Goal: Information Seeking & Learning: Learn about a topic

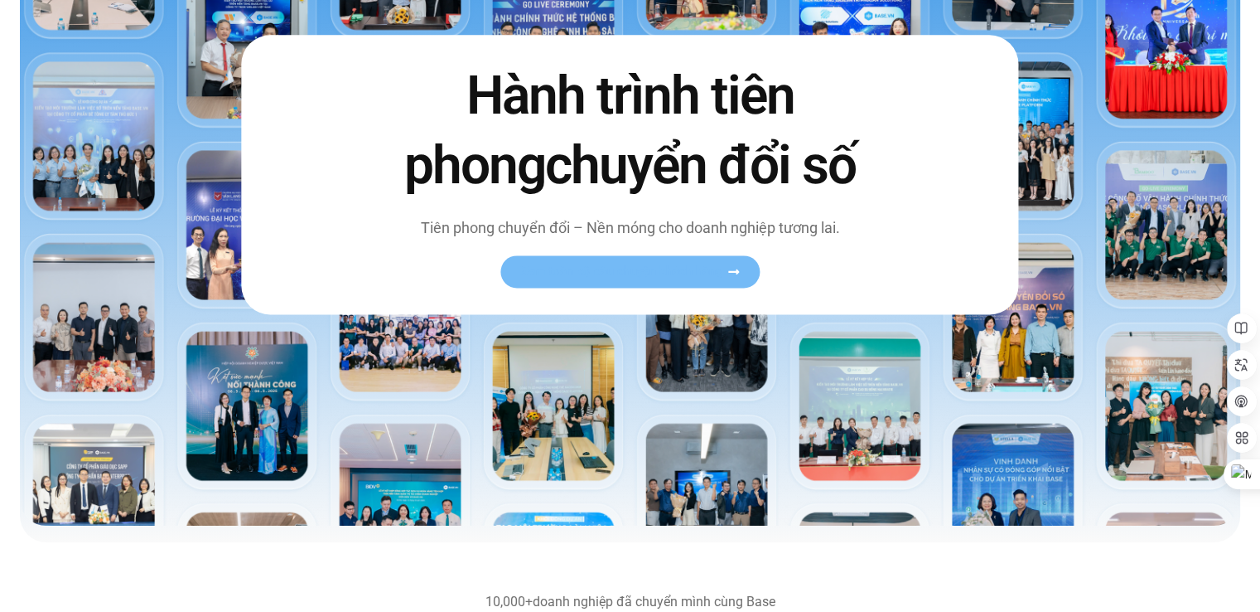
click at [633, 261] on link "Xem toàn bộ câu chuyện khách hàng" at bounding box center [630, 271] width 259 height 32
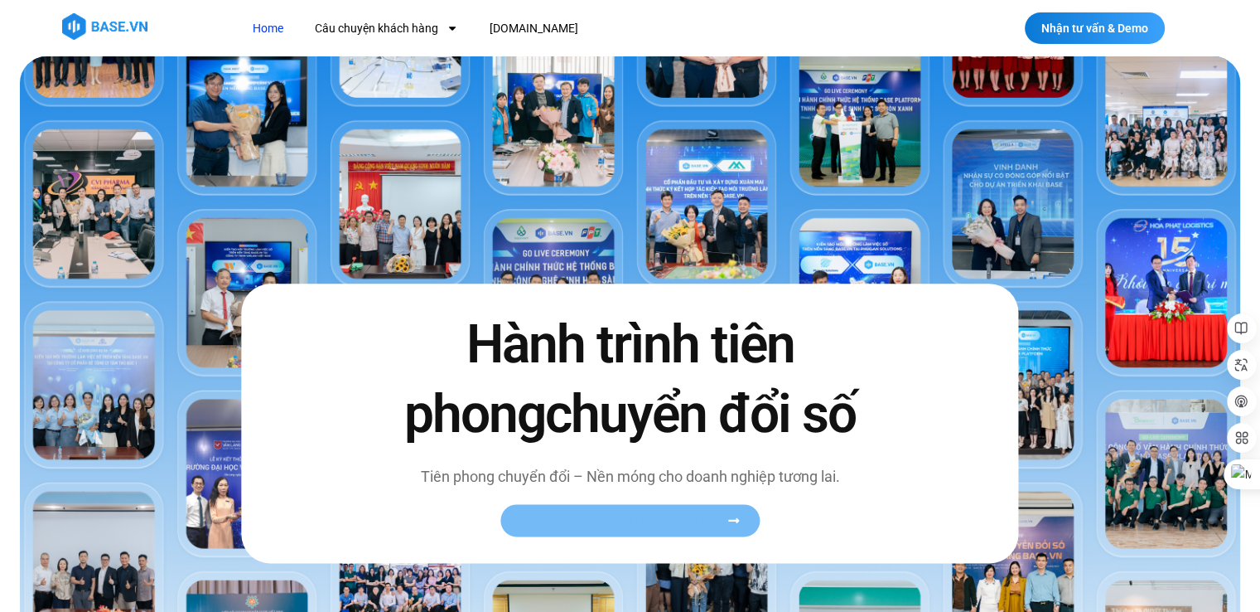
click at [736, 517] on icon at bounding box center [734, 520] width 12 height 12
click at [842, 379] on h2 "Hành trình tiên phong chuyển đổi số" at bounding box center [630, 380] width 522 height 138
click at [622, 521] on span "Xem toàn bộ câu chuyện khách hàng" at bounding box center [621, 520] width 203 height 12
click at [371, 22] on link "Câu chuyện khách hàng" at bounding box center [386, 28] width 168 height 31
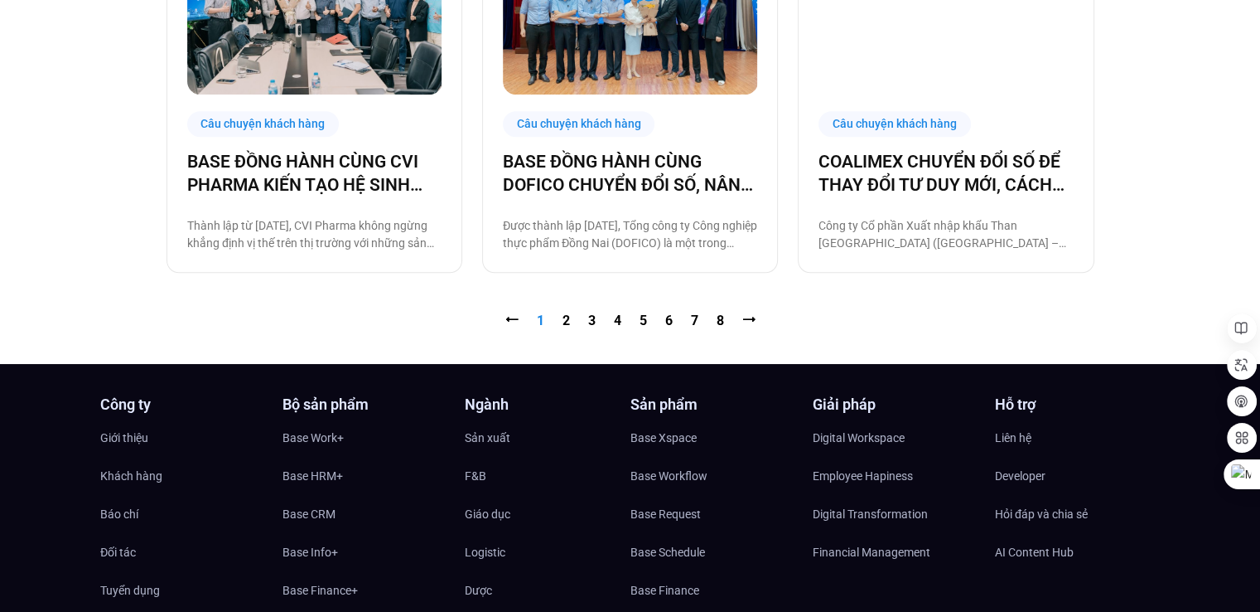
scroll to position [1823, 0]
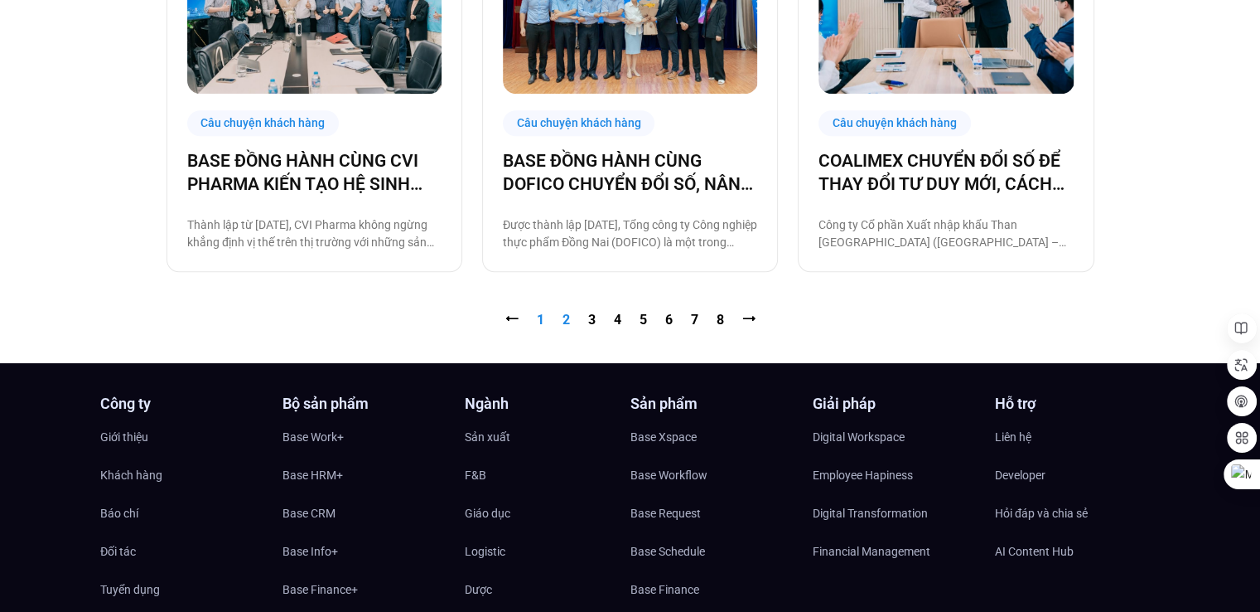
click at [563, 318] on link "Trang 2" at bounding box center [566, 320] width 7 height 16
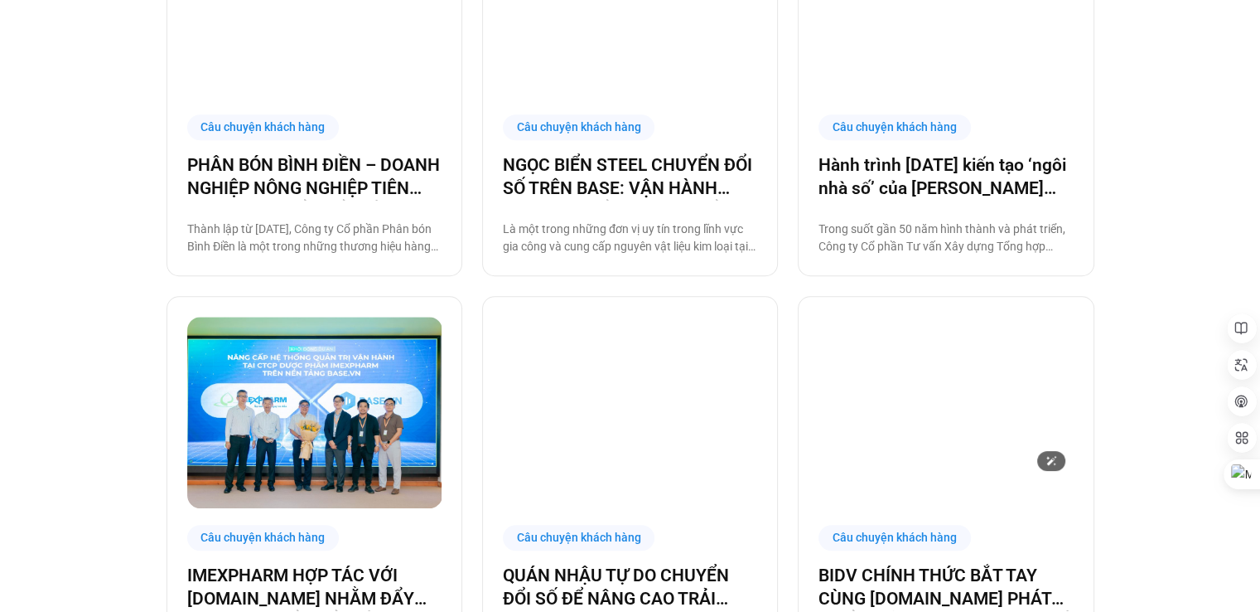
scroll to position [1657, 0]
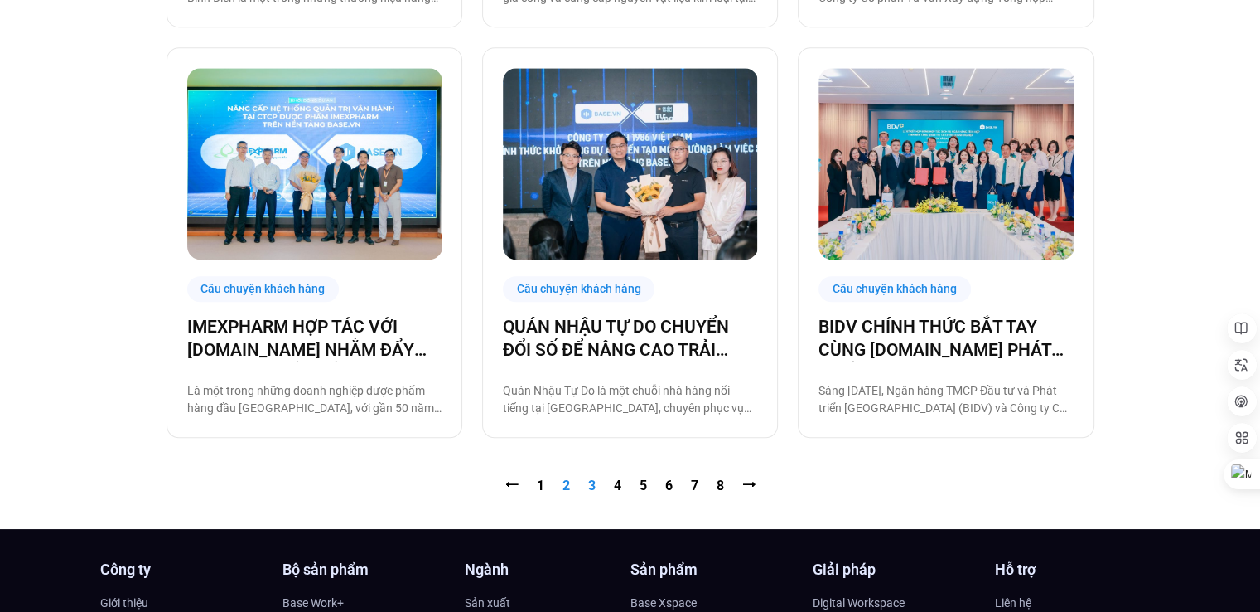
click at [592, 486] on link "Trang 3" at bounding box center [591, 485] width 7 height 16
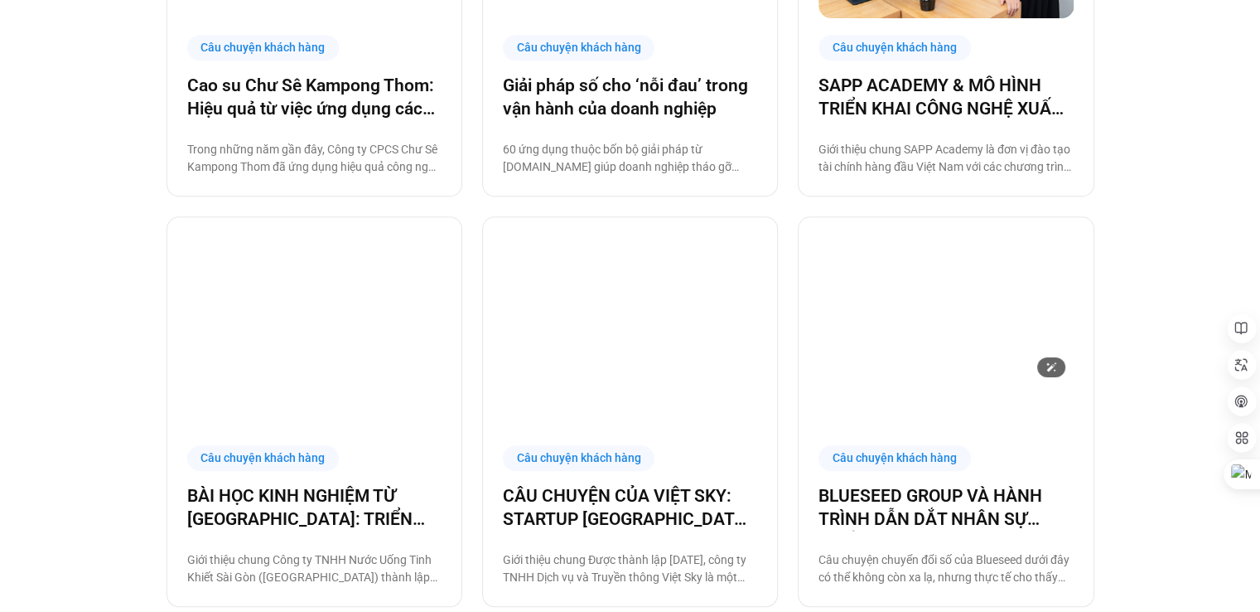
scroll to position [1569, 0]
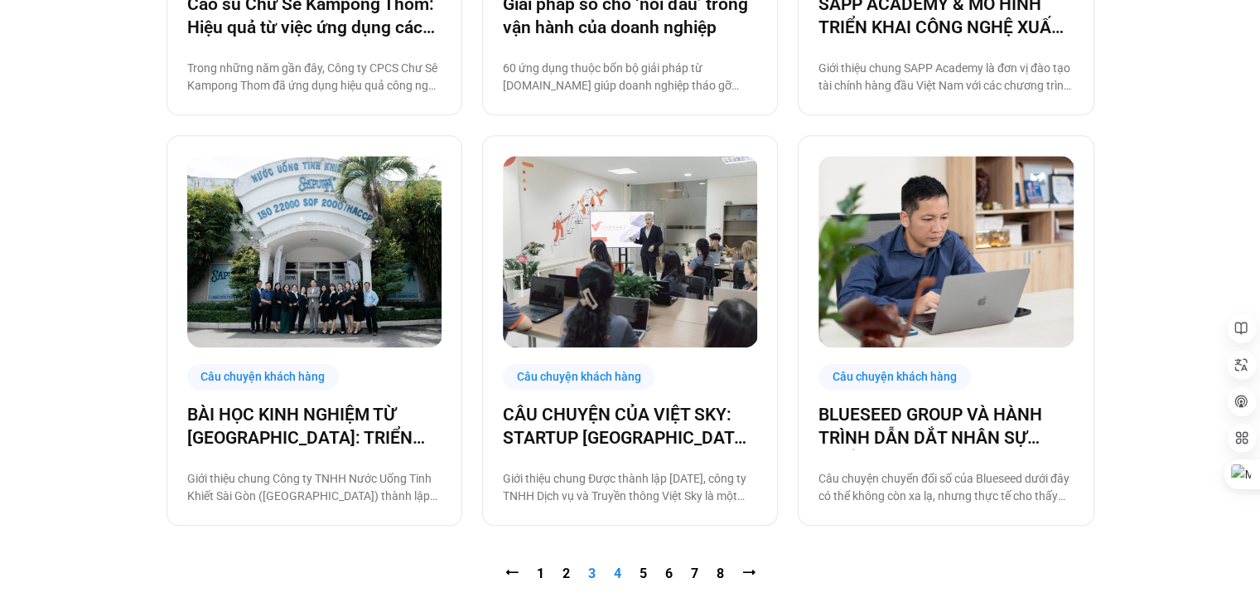
click at [615, 575] on link "Trang 4" at bounding box center [617, 573] width 7 height 16
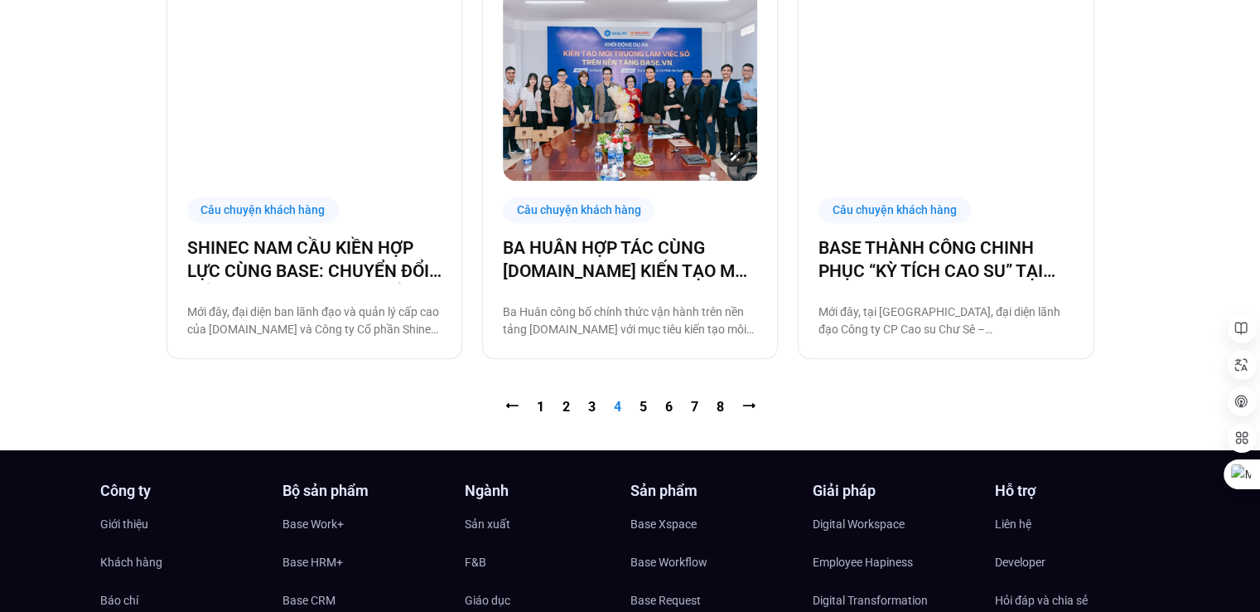
scroll to position [1740, 0]
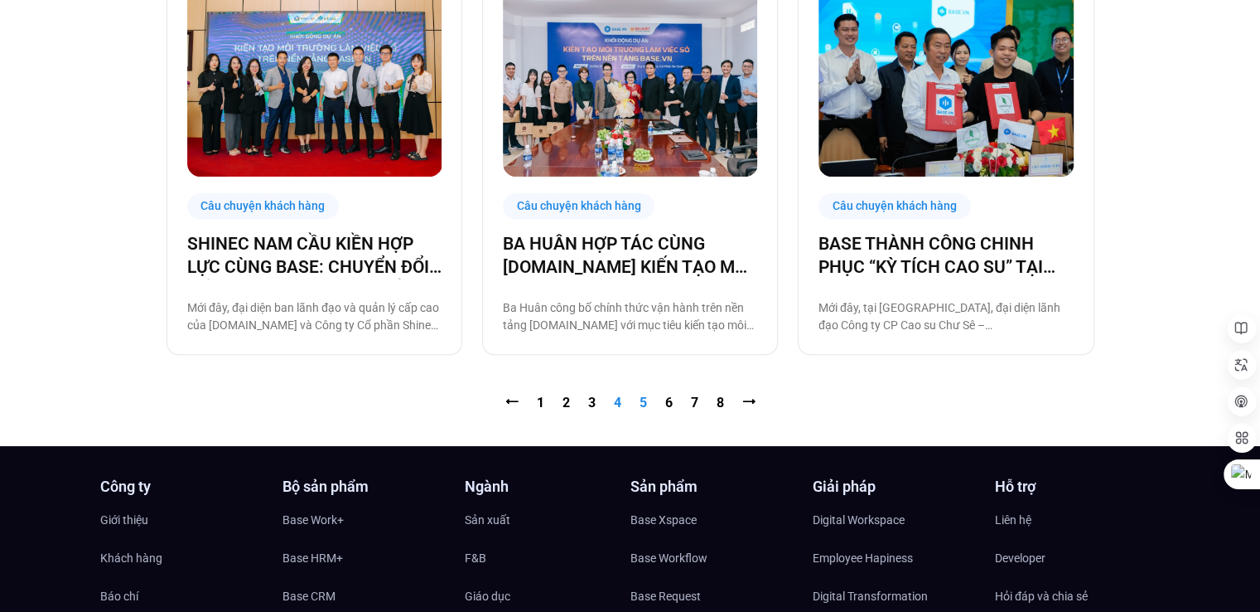
click at [646, 402] on nav "⭠ Trang 1 Trang 2 Trang 3 Trang 4 Trang 5 Trang 6 Trang 7 Trang 8 ⭢" at bounding box center [631, 403] width 928 height 20
click at [644, 402] on link "Trang 5" at bounding box center [643, 402] width 7 height 16
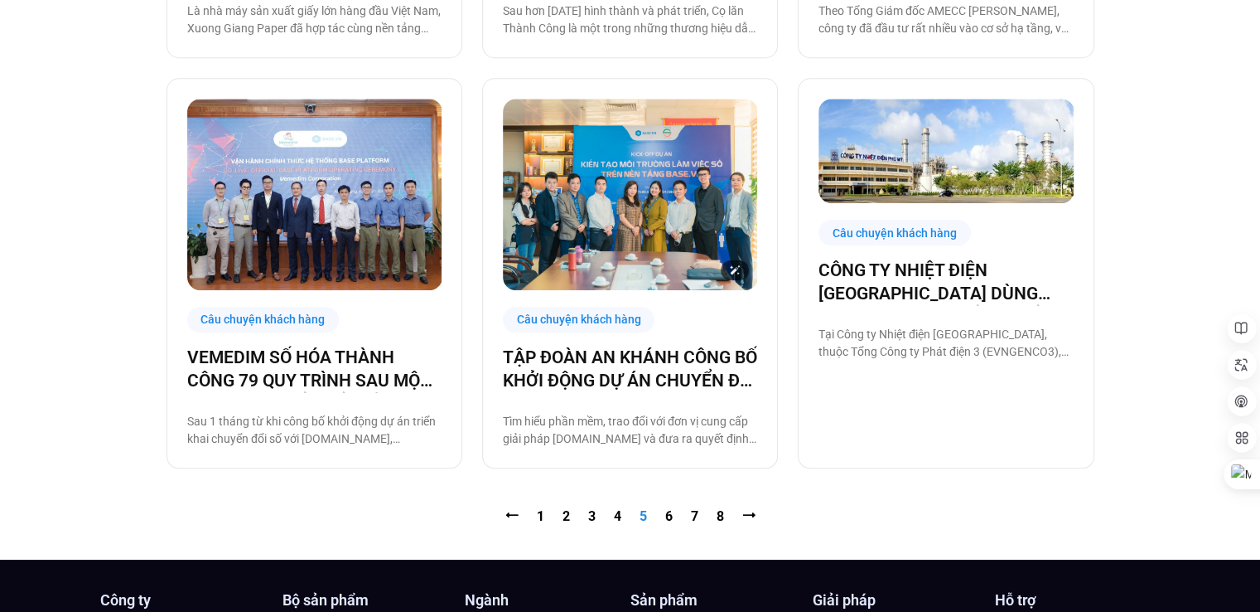
scroll to position [1653, 0]
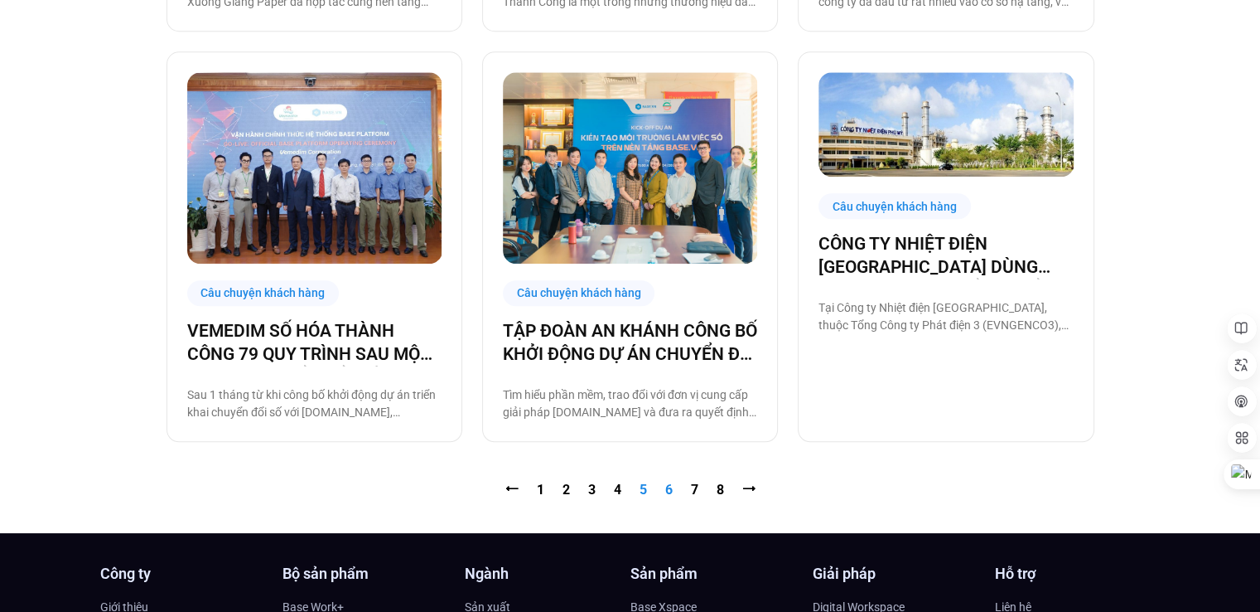
click at [670, 490] on link "Trang 6" at bounding box center [668, 489] width 7 height 16
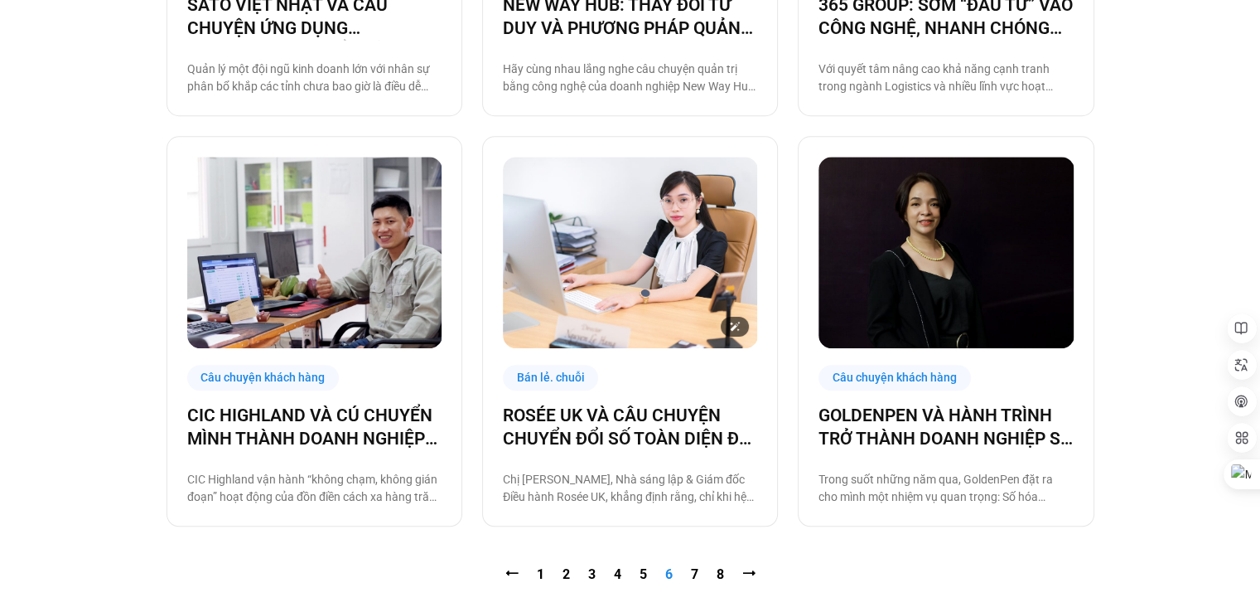
scroll to position [1569, 0]
click at [695, 573] on link "Trang 7" at bounding box center [694, 573] width 7 height 16
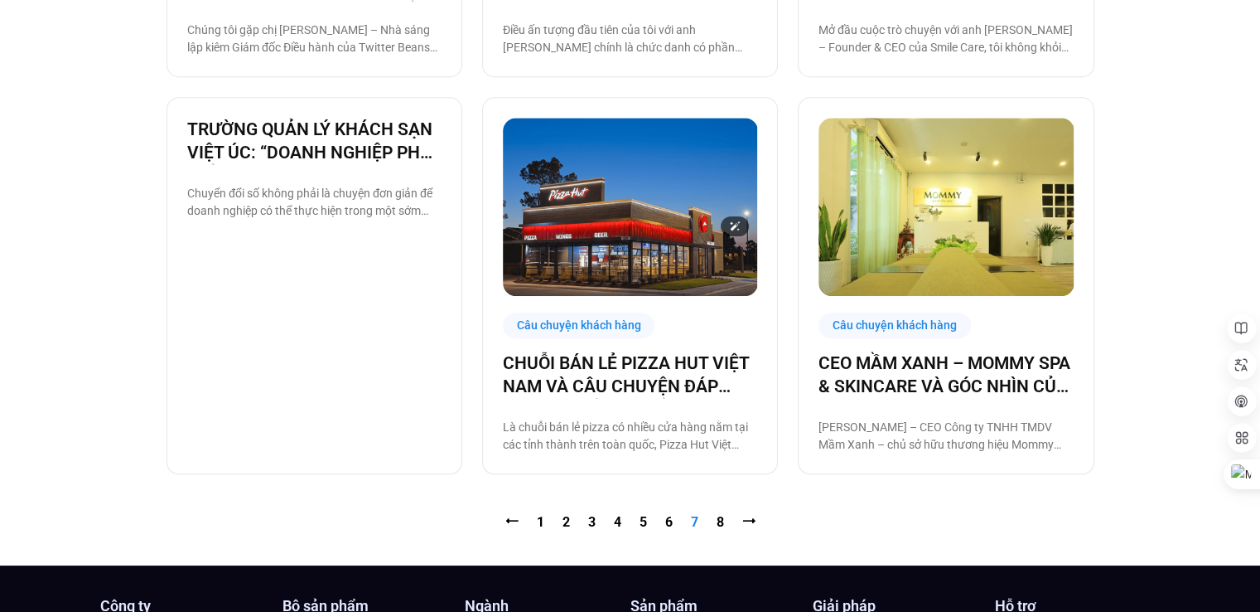
scroll to position [1657, 0]
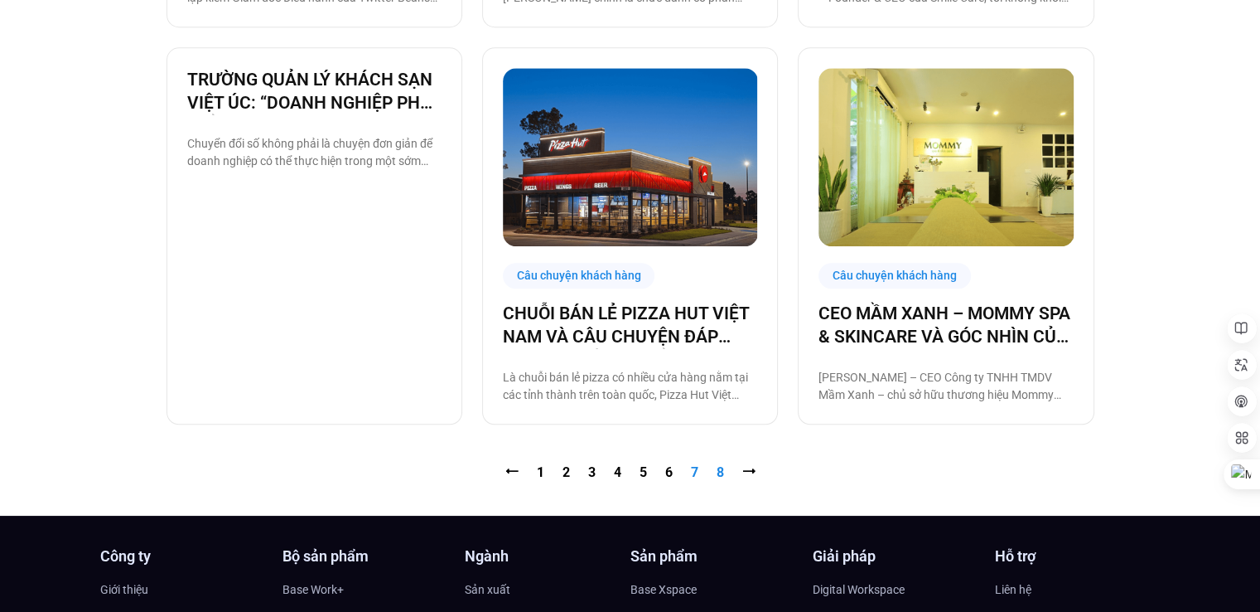
click at [721, 469] on link "Trang 8" at bounding box center [720, 472] width 7 height 16
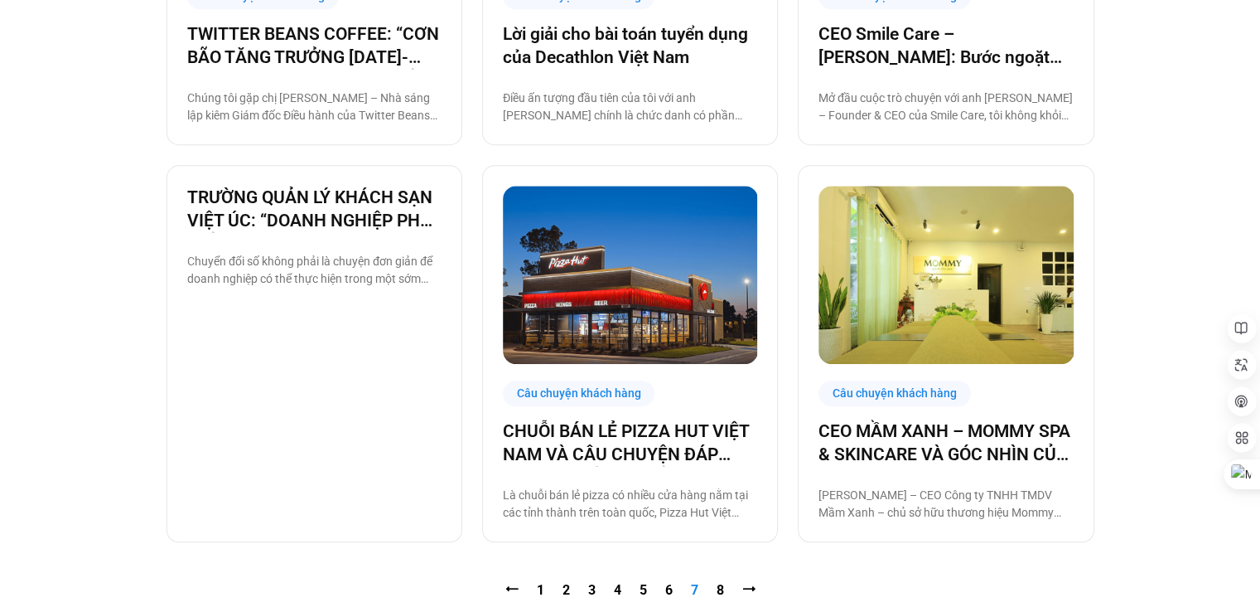
scroll to position [1404, 0]
